Goal: Information Seeking & Learning: Learn about a topic

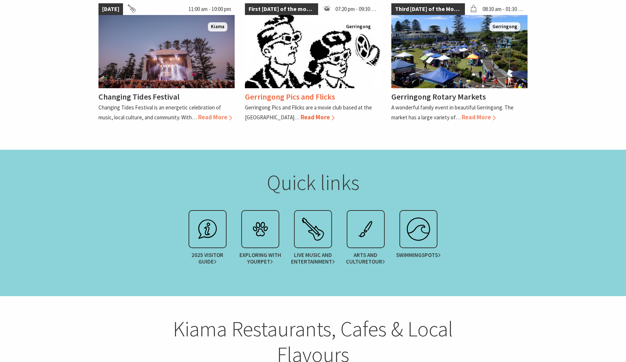
scroll to position [826, 0]
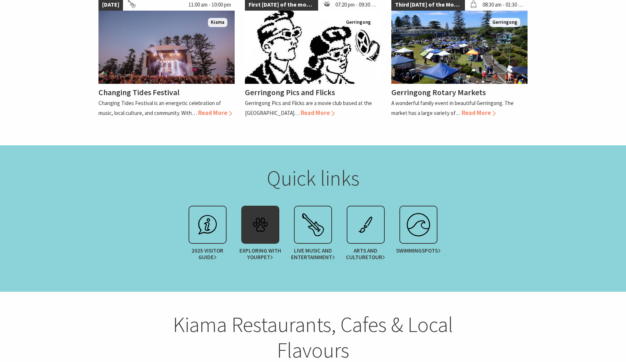
click at [255, 207] on link "Exploring with your Pet" at bounding box center [260, 235] width 53 height 59
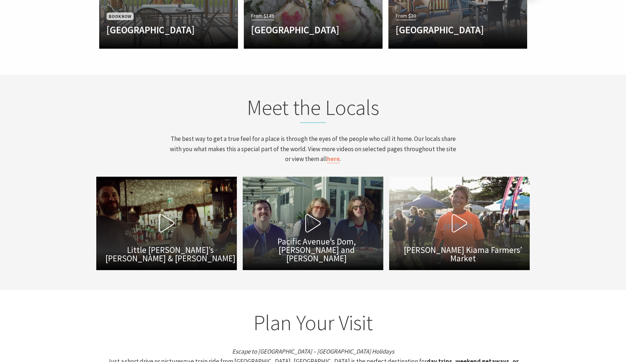
scroll to position [2380, 0]
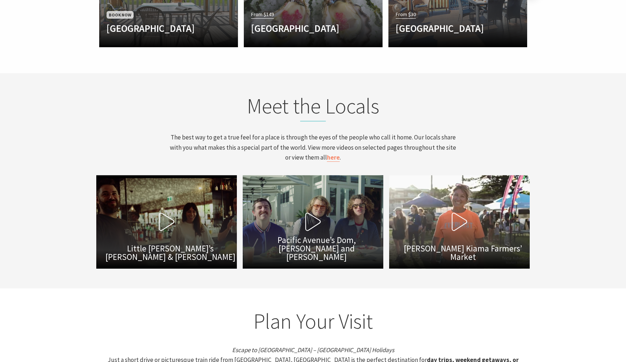
click at [164, 213] on icon at bounding box center [166, 222] width 18 height 18
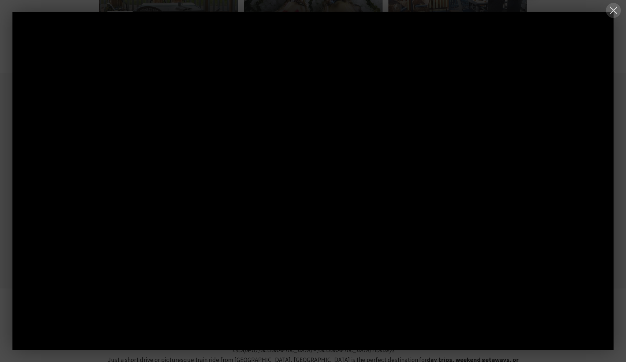
click at [613, 11] on button at bounding box center [613, 10] width 15 height 15
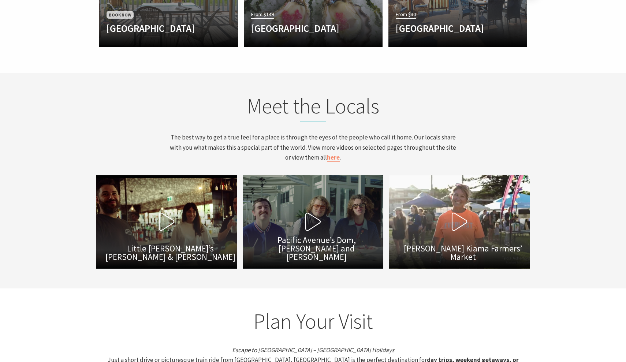
click at [308, 213] on icon at bounding box center [313, 222] width 18 height 18
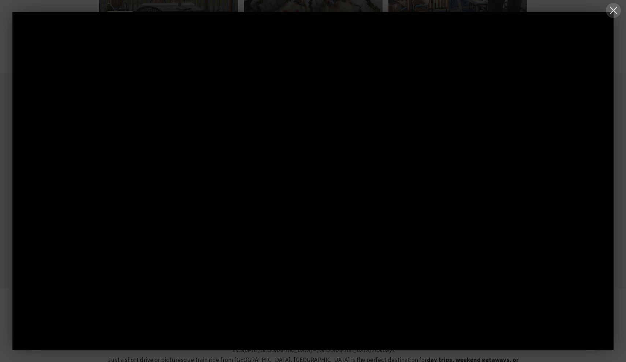
click at [615, 12] on button at bounding box center [613, 10] width 15 height 15
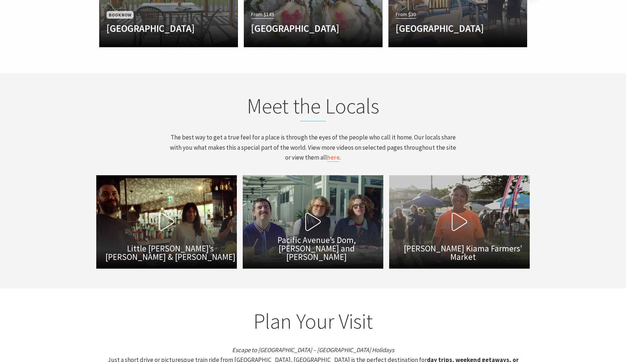
click at [457, 213] on icon at bounding box center [459, 222] width 18 height 18
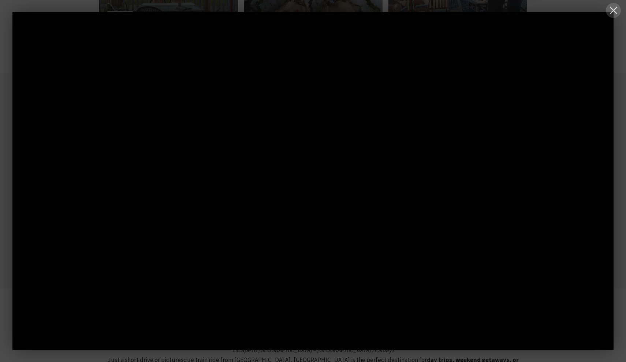
click at [614, 10] on button at bounding box center [613, 10] width 15 height 15
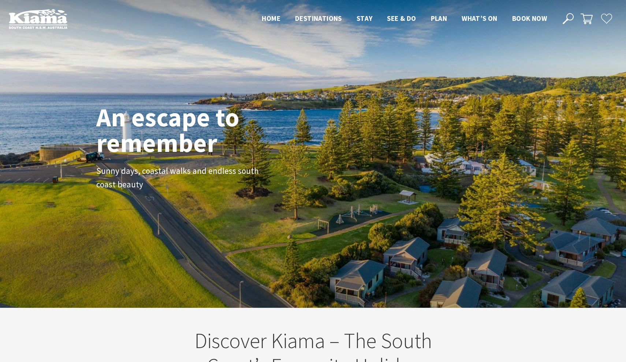
scroll to position [0, 0]
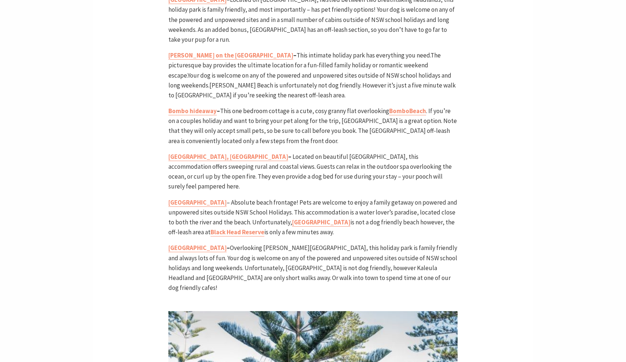
scroll to position [2029, 0]
